Goal: Task Accomplishment & Management: Use online tool/utility

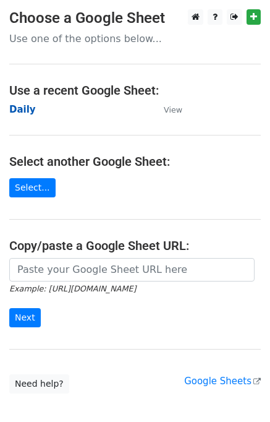
click at [30, 107] on strong "Daily" at bounding box center [22, 109] width 27 height 11
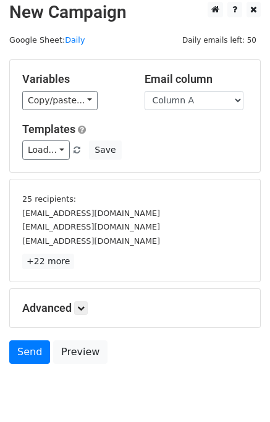
scroll to position [7, 0]
click at [82, 309] on icon at bounding box center [80, 307] width 7 height 7
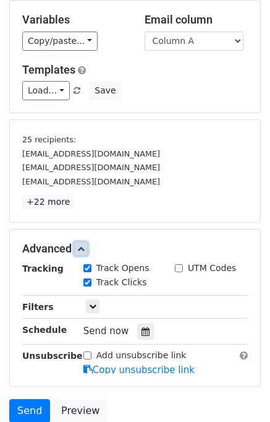
scroll to position [146, 0]
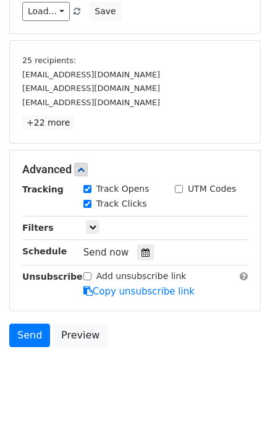
click at [134, 262] on div "Tracking Track Opens UTM Codes Track Clicks Filters Only include spreadsheet ro…" at bounding box center [135, 240] width 226 height 116
click at [137, 257] on div at bounding box center [145, 252] width 17 height 16
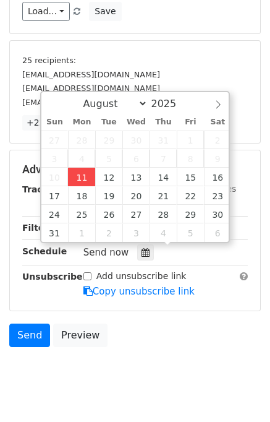
type input "2025-08-11 14:37"
type input "02"
type input "37"
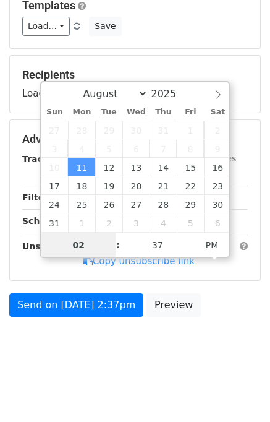
scroll to position [128, 0]
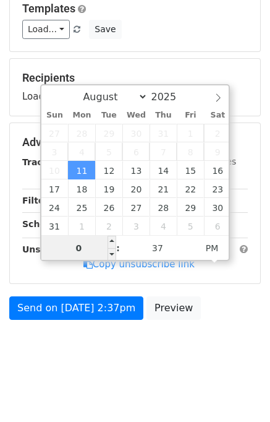
type input "02"
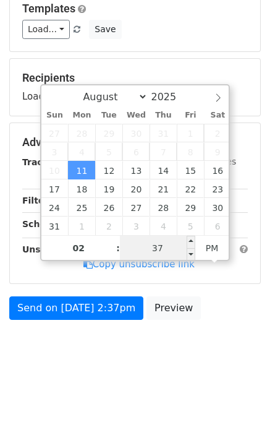
click at [132, 251] on input "37" at bounding box center [157, 248] width 75 height 25
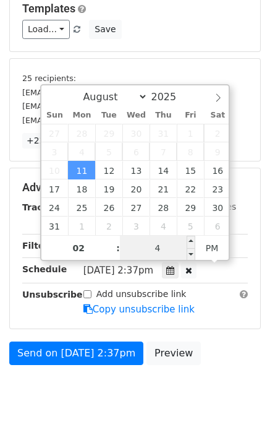
type input "45"
type input "2025-08-11 14:45"
click at [217, 341] on div "Send on Aug 11 at 2:37pm Preview" at bounding box center [135, 356] width 270 height 30
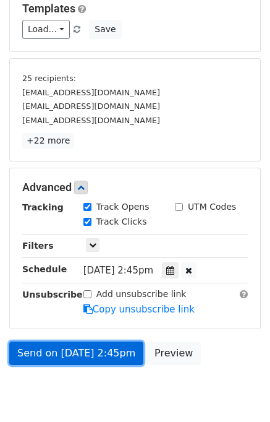
click at [84, 351] on link "Send on Aug 11 at 2:45pm" at bounding box center [76, 353] width 134 height 24
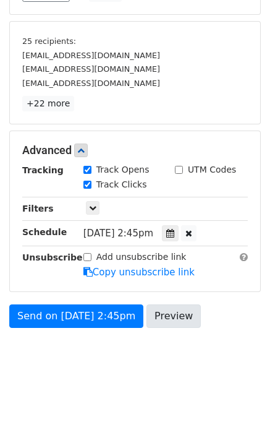
scroll to position [173, 0]
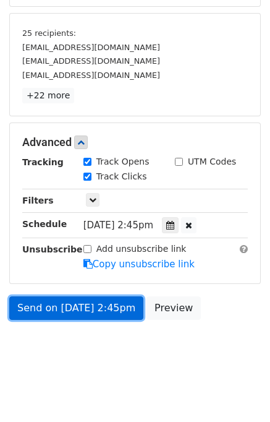
click at [61, 306] on link "Send on Aug 11 at 2:45pm" at bounding box center [76, 308] width 134 height 24
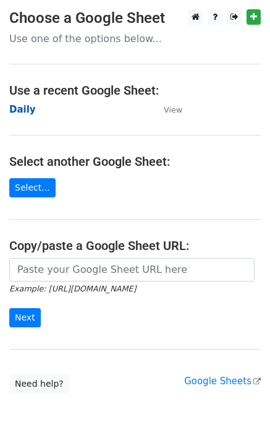
click at [28, 108] on strong "Daily" at bounding box center [22, 109] width 27 height 11
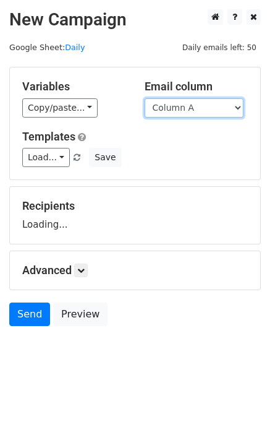
drag, startPoint x: 200, startPoint y: 106, endPoint x: 198, endPoint y: 121, distance: 14.4
click at [200, 106] on select "Column A Column B Column C" at bounding box center [194, 107] width 99 height 19
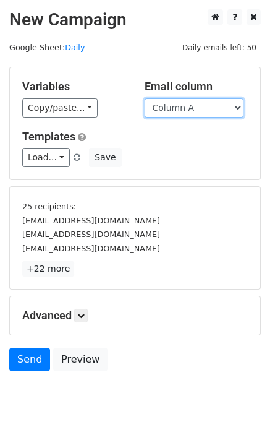
click at [193, 111] on select "Column A Column B Column C" at bounding box center [194, 107] width 99 height 19
select select "Column B"
click at [145, 98] on select "Column A Column B Column C" at bounding box center [194, 107] width 99 height 19
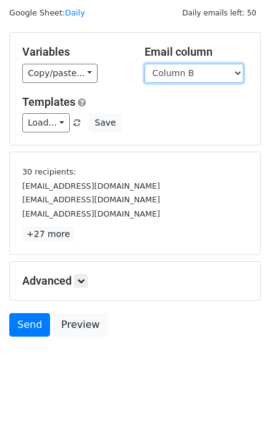
scroll to position [53, 0]
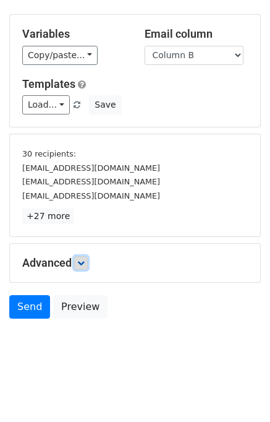
click at [83, 259] on icon at bounding box center [80, 262] width 7 height 7
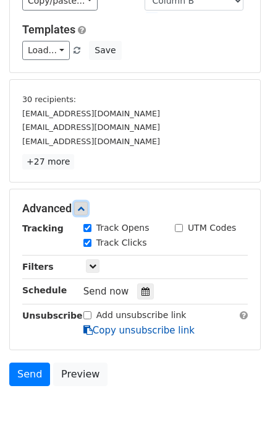
scroll to position [168, 0]
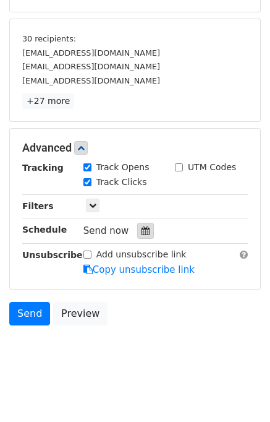
click at [140, 234] on div at bounding box center [145, 231] width 17 height 16
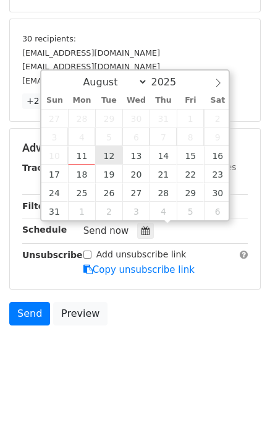
type input "2025-08-12 12:00"
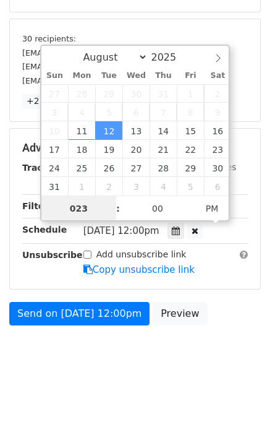
type input "02"
type input "2025-08-12 14:00"
click at [238, 317] on div "Send on Aug 12 at 12:00pm Preview" at bounding box center [135, 317] width 270 height 30
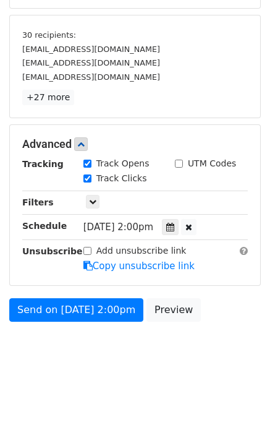
scroll to position [173, 0]
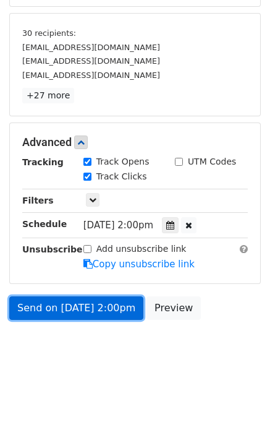
click at [86, 310] on link "Send on Aug 12 at 2:00pm" at bounding box center [76, 308] width 134 height 24
click at [85, 305] on link "Send on Aug 12 at 2:00pm" at bounding box center [76, 308] width 134 height 24
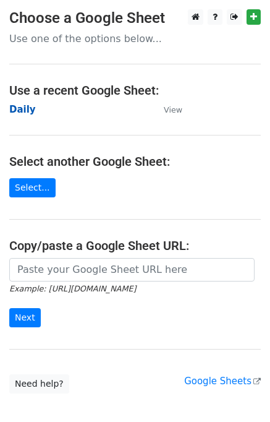
click at [22, 108] on strong "Daily" at bounding box center [22, 109] width 27 height 11
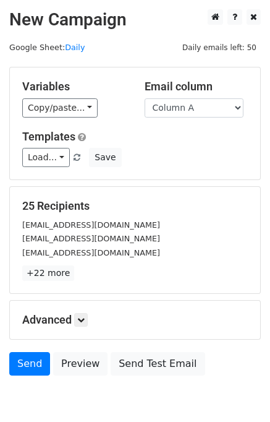
click at [200, 119] on div "Variables Copy/paste... {{Column A}} {{Column B}} {{Column C}} Email column Col…" at bounding box center [135, 123] width 251 height 112
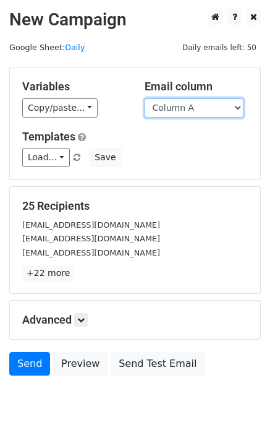
click at [195, 111] on select "Column A Column B Column C" at bounding box center [194, 107] width 99 height 19
select select "Column C"
click at [145, 98] on select "Column A Column B Column C" at bounding box center [194, 107] width 99 height 19
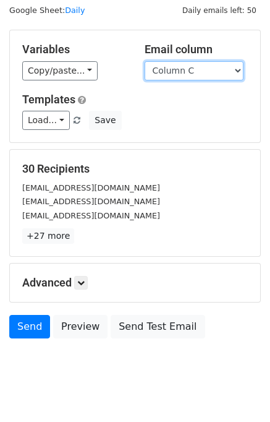
scroll to position [57, 0]
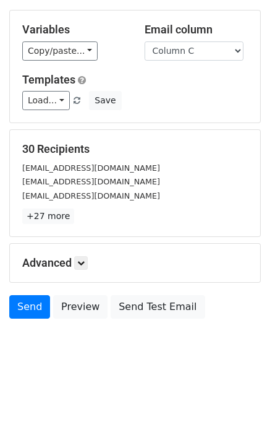
click at [87, 268] on h5 "Advanced" at bounding box center [135, 263] width 226 height 14
click at [85, 265] on link at bounding box center [81, 263] width 14 height 14
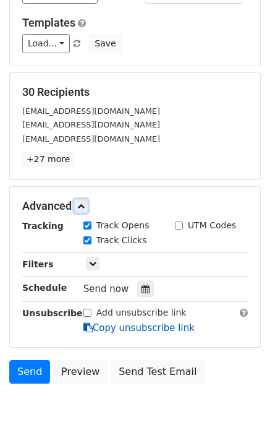
scroll to position [173, 0]
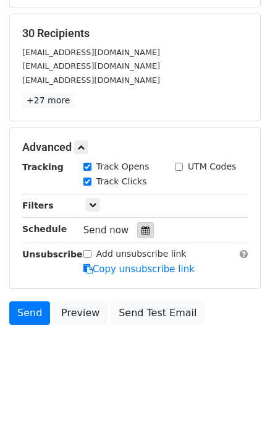
click at [145, 235] on div at bounding box center [145, 230] width 17 height 16
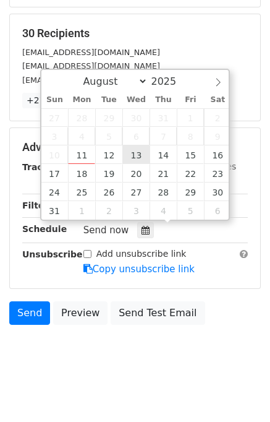
type input "2025-08-13 12:00"
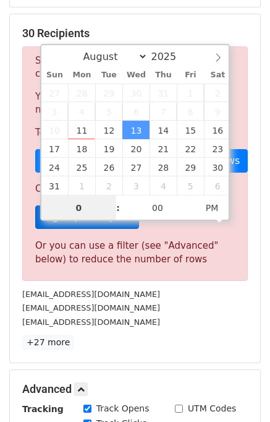
type input "03"
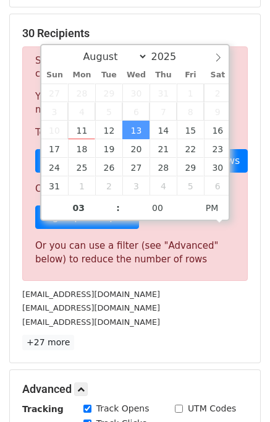
type input "2025-08-13 15:00"
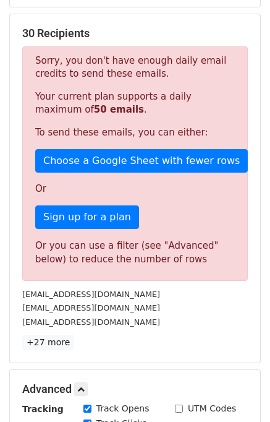
click at [206, 328] on div "30 Recipients Sorry, you don't have enough daily email credits to send these em…" at bounding box center [135, 189] width 226 height 324
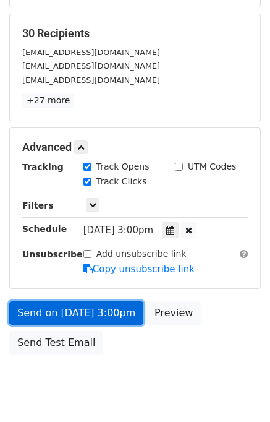
click at [88, 312] on link "Send on Aug 13 at 3:00pm" at bounding box center [76, 313] width 134 height 24
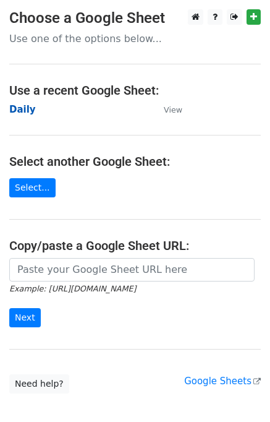
click at [20, 110] on strong "Daily" at bounding box center [22, 109] width 27 height 11
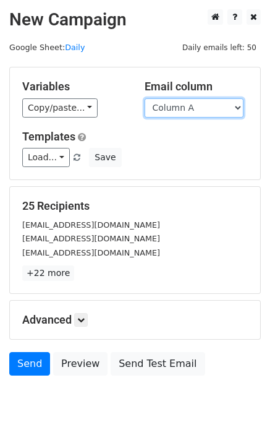
click at [204, 109] on select "Column A Column B Column C" at bounding box center [194, 107] width 99 height 19
click at [145, 98] on select "Column A Column B Column C" at bounding box center [194, 107] width 99 height 19
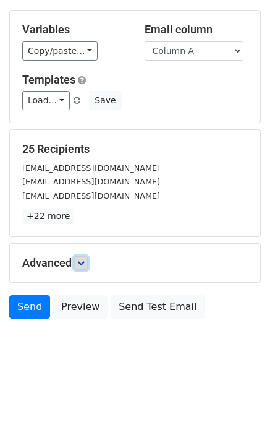
click at [84, 260] on icon at bounding box center [80, 262] width 7 height 7
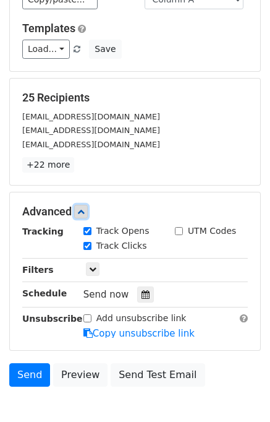
scroll to position [142, 0]
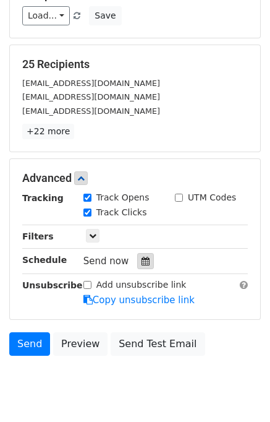
click at [140, 253] on div at bounding box center [145, 261] width 17 height 16
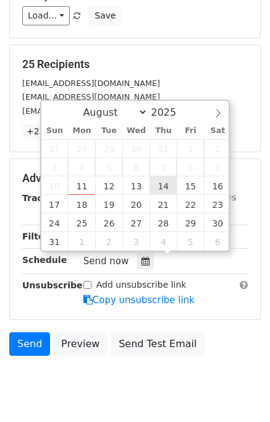
type input "2025-08-14 12:00"
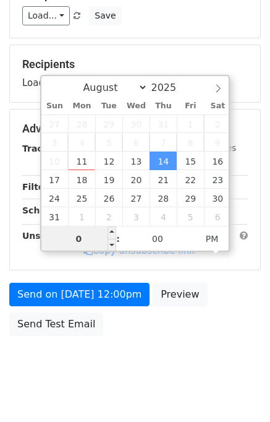
type input "04"
type input "2025-08-14 16:00"
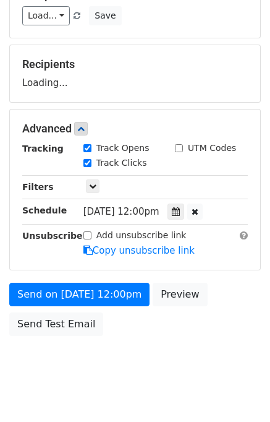
click at [228, 313] on div "Send on Aug 14 at 12:00pm Preview Send Test Email" at bounding box center [135, 312] width 270 height 59
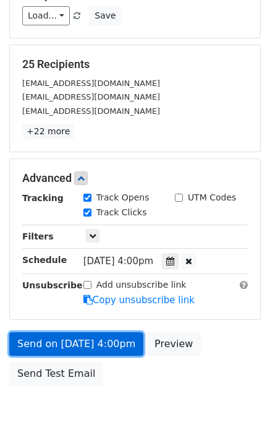
click at [84, 345] on link "Send on Aug 14 at 4:00pm" at bounding box center [76, 344] width 134 height 24
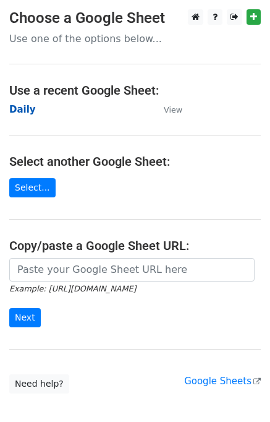
click at [20, 110] on strong "Daily" at bounding box center [22, 109] width 27 height 11
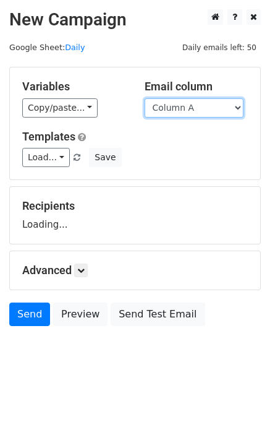
click at [181, 107] on select "Column A Column B Column C" at bounding box center [194, 107] width 99 height 19
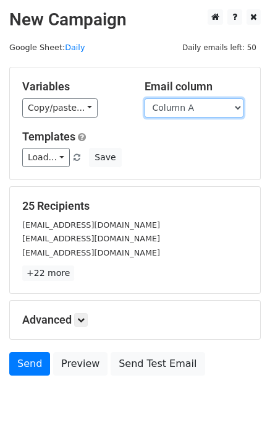
click at [186, 111] on select "Column A Column B Column C" at bounding box center [194, 107] width 99 height 19
select select "Column B"
click at [145, 98] on select "Column A Column B Column C" at bounding box center [194, 107] width 99 height 19
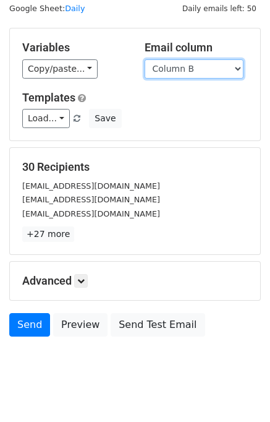
scroll to position [57, 0]
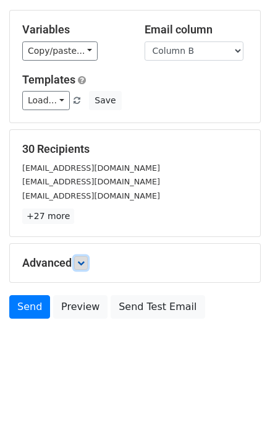
click at [85, 259] on icon at bounding box center [80, 262] width 7 height 7
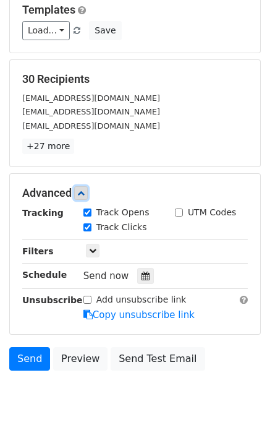
scroll to position [178, 0]
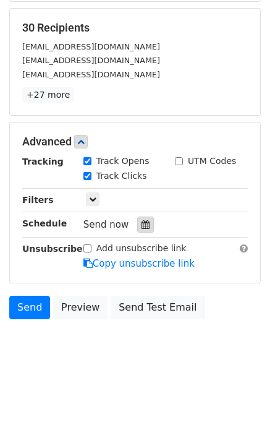
click at [141, 228] on div at bounding box center [145, 225] width 17 height 16
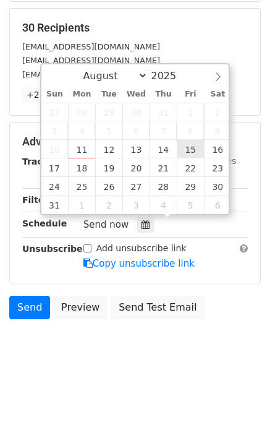
type input "2025-08-15 12:00"
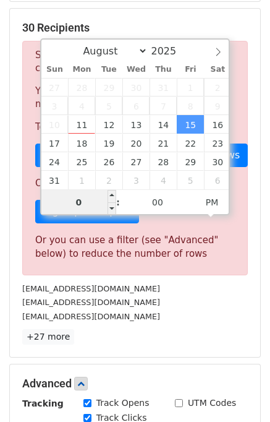
type input "05"
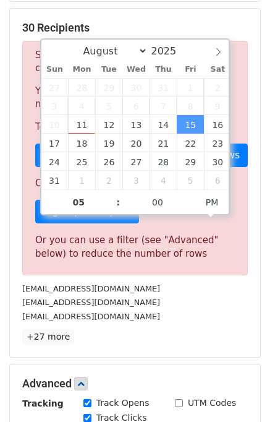
type input "2025-08-15 17:00"
click at [200, 296] on div "hello@supersonicsites.com" at bounding box center [135, 302] width 244 height 14
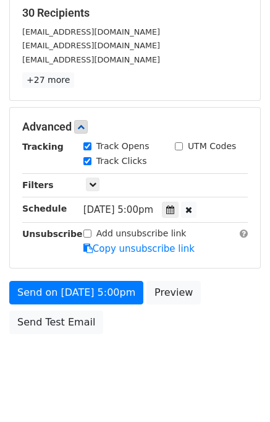
scroll to position [207, 0]
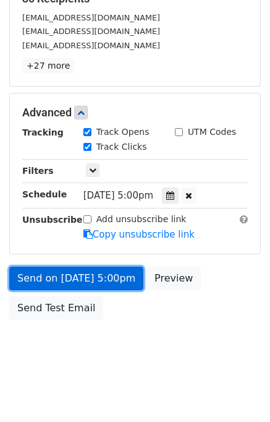
click at [37, 278] on link "Send on Aug 15 at 5:00pm" at bounding box center [76, 279] width 134 height 24
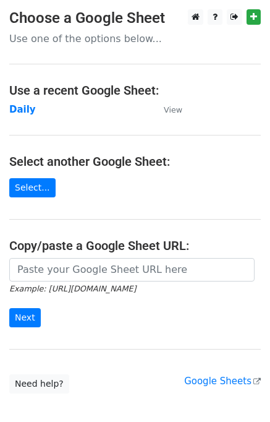
click at [96, 284] on small "Example: https://docs.google.com/spreadsheets/d/abc/edit" at bounding box center [72, 288] width 127 height 9
click at [20, 106] on strong "Daily" at bounding box center [22, 109] width 27 height 11
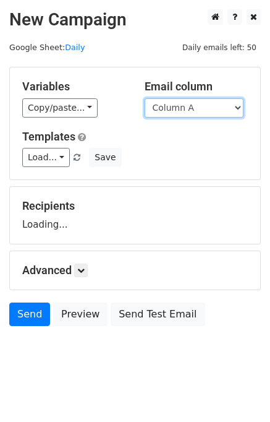
click at [192, 113] on select "Column A Column B Column C" at bounding box center [194, 107] width 99 height 19
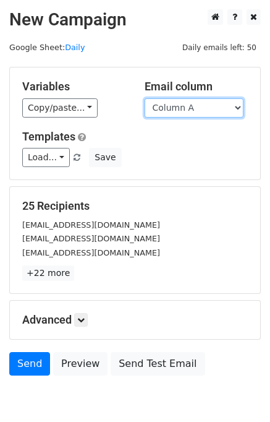
drag, startPoint x: 201, startPoint y: 106, endPoint x: 203, endPoint y: 112, distance: 6.5
click at [201, 106] on select "Column A Column B Column C" at bounding box center [194, 107] width 99 height 19
select select "Column C"
click at [145, 98] on select "Column A Column B Column C" at bounding box center [194, 107] width 99 height 19
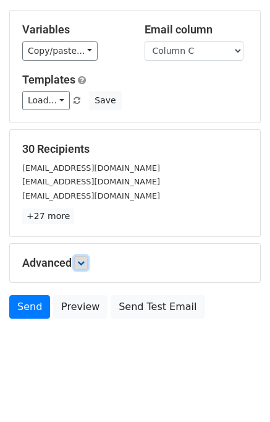
click at [85, 259] on icon at bounding box center [80, 262] width 7 height 7
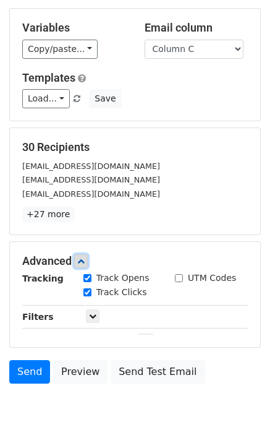
scroll to position [146, 0]
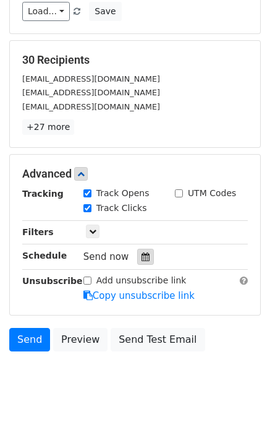
click at [142, 252] on icon at bounding box center [146, 256] width 8 height 9
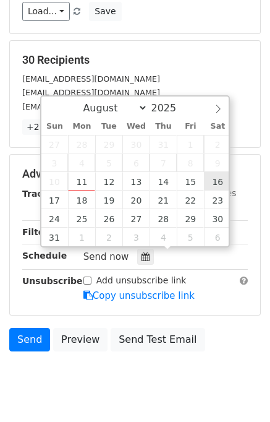
type input "2025-08-16 12:00"
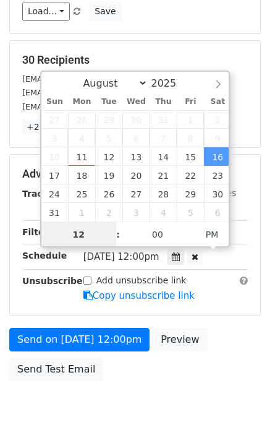
scroll to position [0, 0]
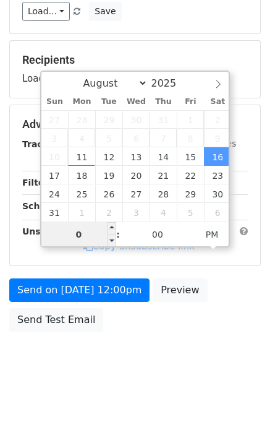
type input "06"
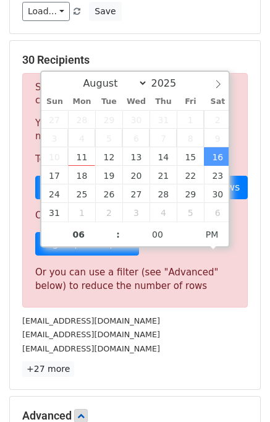
type input "2025-08-16 18:00"
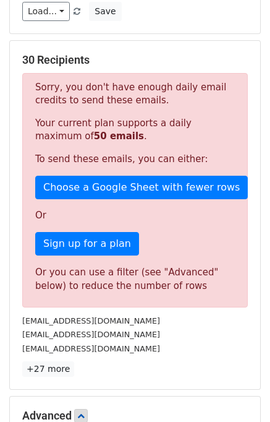
click at [223, 327] on div "info@darronpalmerphotography.co.uk" at bounding box center [135, 334] width 244 height 14
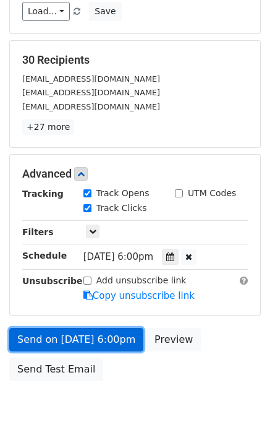
click at [119, 335] on link "Send on Aug 16 at 6:00pm" at bounding box center [76, 340] width 134 height 24
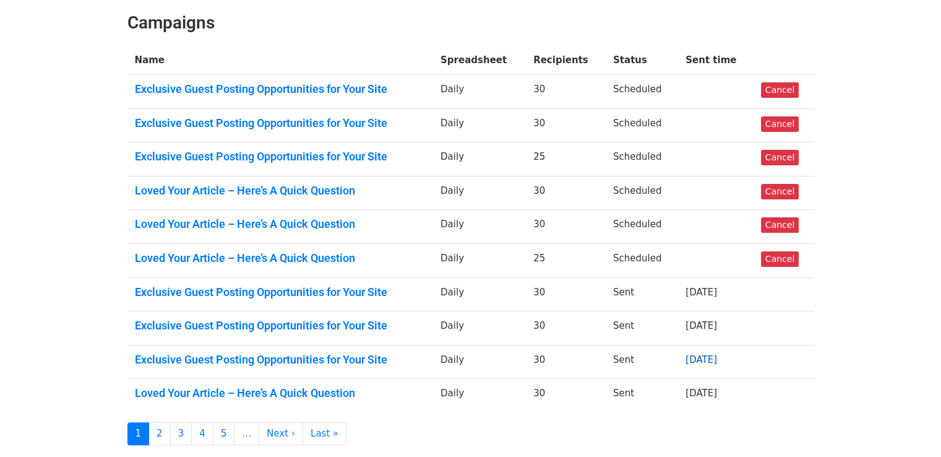
scroll to position [141, 0]
